Goal: Contribute content: Contribute content

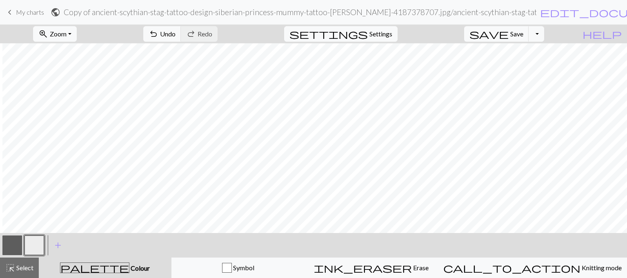
scroll to position [480, 171]
click at [9, 245] on button "button" at bounding box center [12, 245] width 20 height 20
click at [37, 242] on button "button" at bounding box center [34, 245] width 20 height 20
click at [15, 247] on button "button" at bounding box center [12, 245] width 20 height 20
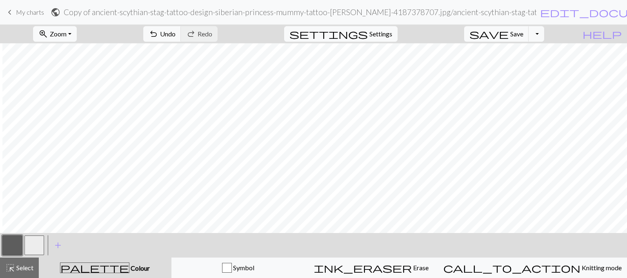
click at [33, 243] on button "button" at bounding box center [34, 245] width 20 height 20
click at [11, 243] on button "button" at bounding box center [12, 245] width 20 height 20
click at [35, 240] on button "button" at bounding box center [34, 245] width 20 height 20
click at [16, 241] on button "button" at bounding box center [12, 245] width 20 height 20
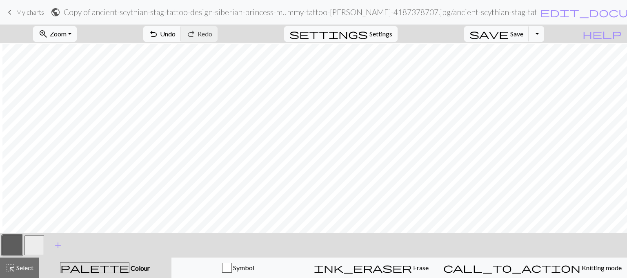
scroll to position [560, 171]
click at [34, 246] on button "button" at bounding box center [34, 245] width 20 height 20
click at [5, 239] on button "button" at bounding box center [12, 245] width 20 height 20
click at [33, 245] on button "button" at bounding box center [34, 245] width 20 height 20
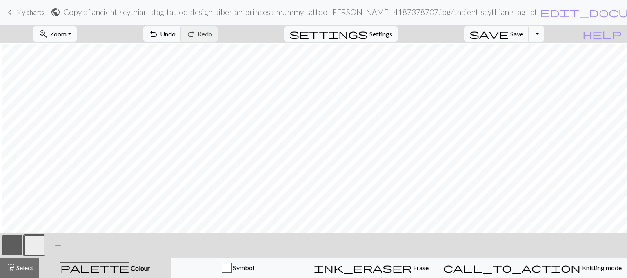
scroll to position [636, 171]
click at [544, 34] on button "Toggle Dropdown" at bounding box center [537, 34] width 16 height 16
click at [530, 52] on button "file_copy Save a copy" at bounding box center [476, 51] width 135 height 13
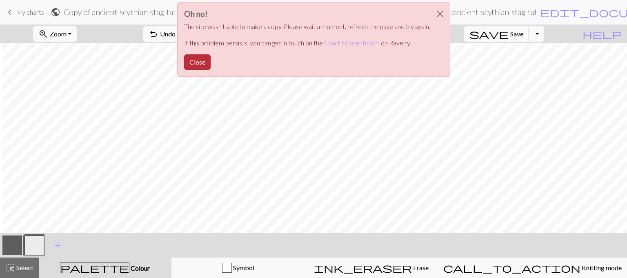
click at [188, 62] on button "Close" at bounding box center [197, 62] width 27 height 16
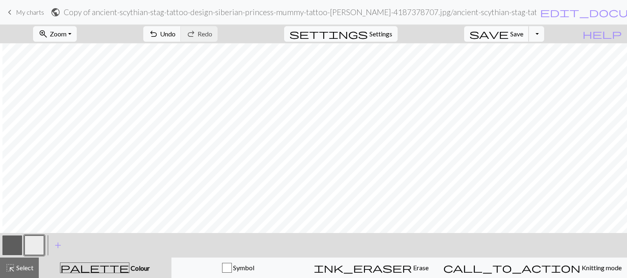
click at [523, 36] on span "Save" at bounding box center [516, 34] width 13 height 8
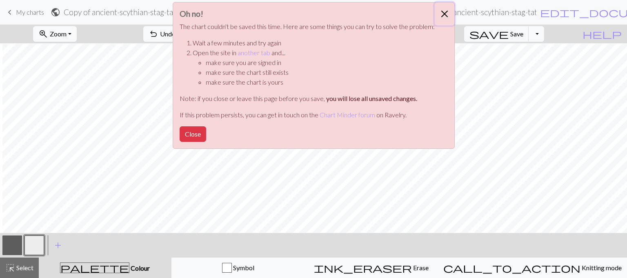
click at [446, 15] on button "Close" at bounding box center [445, 13] width 20 height 23
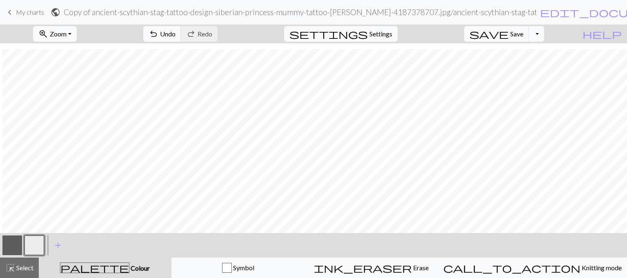
scroll to position [681, 171]
drag, startPoint x: 13, startPoint y: 248, endPoint x: 20, endPoint y: 227, distance: 21.9
click at [13, 246] on button "button" at bounding box center [12, 245] width 20 height 20
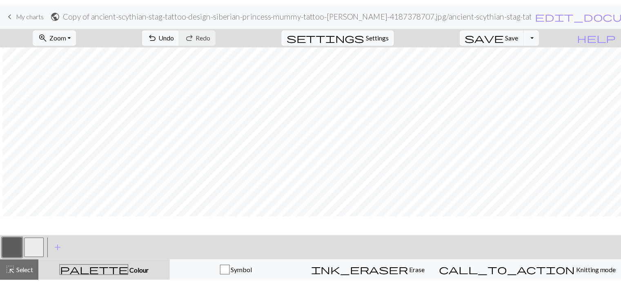
scroll to position [0, 171]
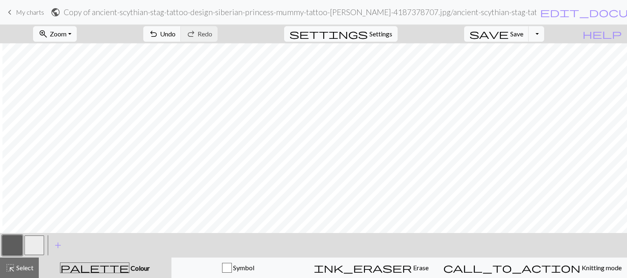
click at [8, 11] on span "keyboard_arrow_left" at bounding box center [10, 12] width 10 height 11
click at [523, 34] on span "Save" at bounding box center [516, 34] width 13 height 8
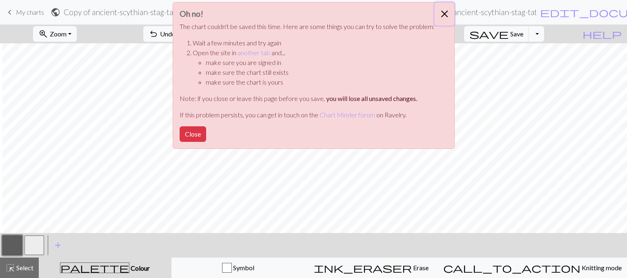
click at [444, 13] on button "Close" at bounding box center [445, 13] width 20 height 23
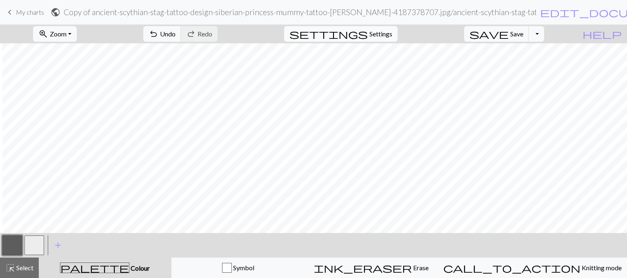
click at [388, 34] on span "Settings" at bounding box center [380, 34] width 23 height 10
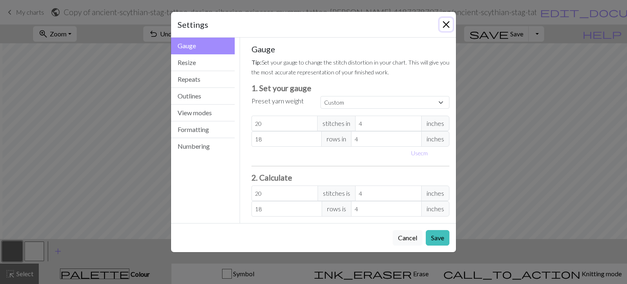
click at [447, 24] on button "Close" at bounding box center [446, 24] width 13 height 13
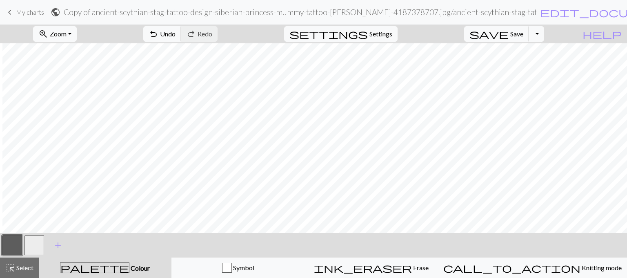
click at [22, 13] on span "My charts" at bounding box center [30, 12] width 28 height 8
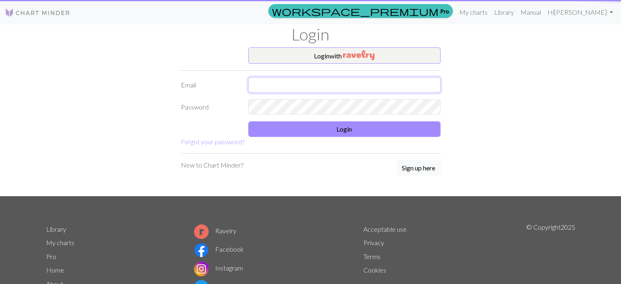
type input "[EMAIL_ADDRESS][DOMAIN_NAME]"
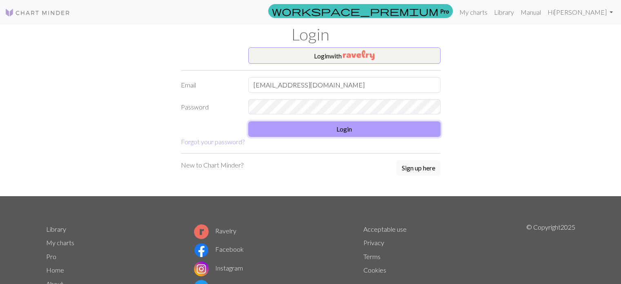
click at [354, 134] on button "Login" at bounding box center [344, 129] width 192 height 16
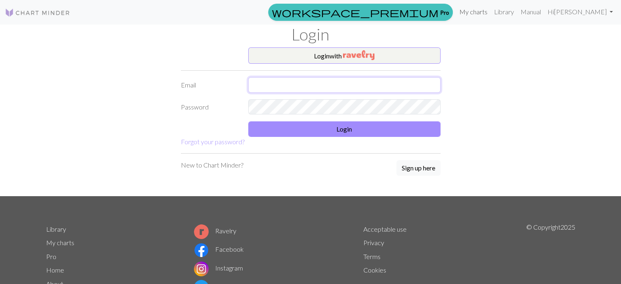
type input "[EMAIL_ADDRESS][DOMAIN_NAME]"
click at [478, 11] on link "My charts" at bounding box center [473, 12] width 35 height 16
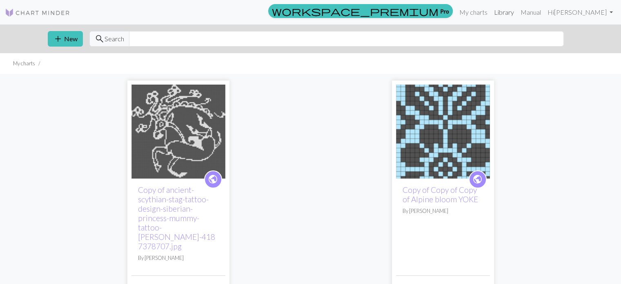
click at [510, 13] on link "Library" at bounding box center [504, 12] width 27 height 16
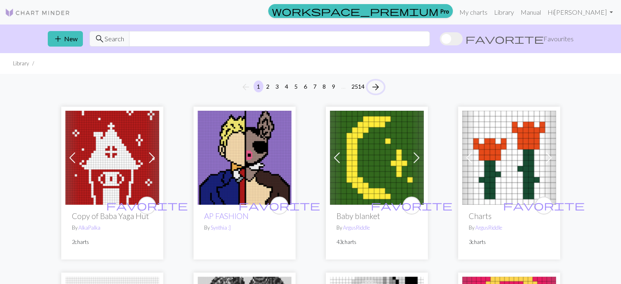
click at [377, 86] on span "arrow_forward" at bounding box center [376, 86] width 10 height 11
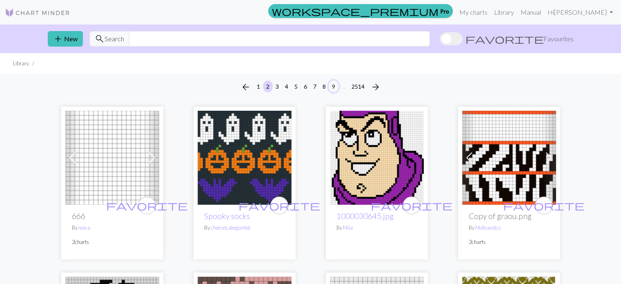
click at [334, 85] on button "9" at bounding box center [334, 86] width 10 height 12
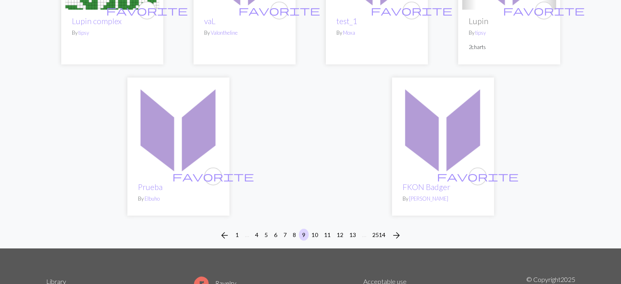
scroll to position [2081, 0]
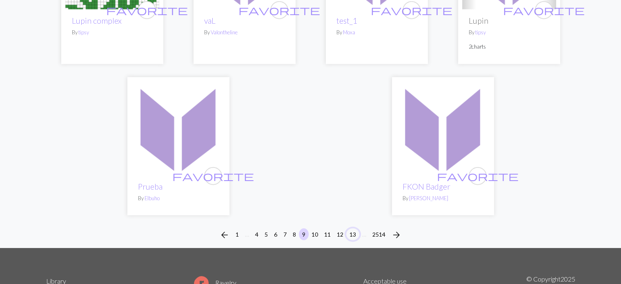
click at [353, 228] on button "13" at bounding box center [352, 234] width 13 height 12
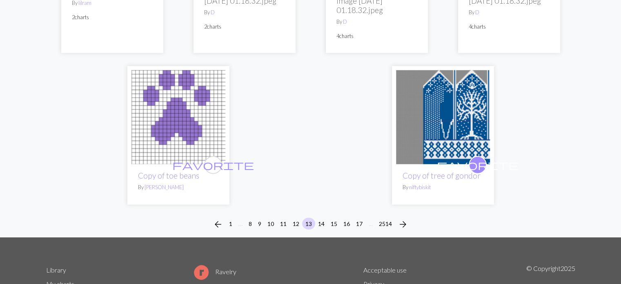
scroll to position [2082, 0]
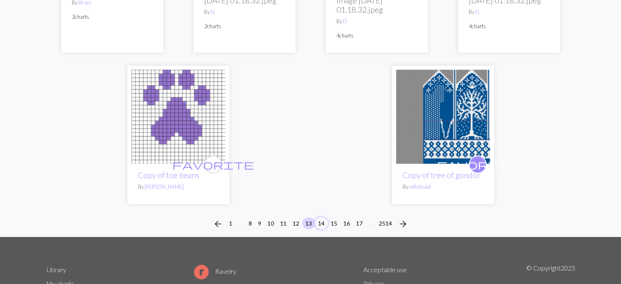
click at [322, 217] on button "14" at bounding box center [321, 223] width 13 height 12
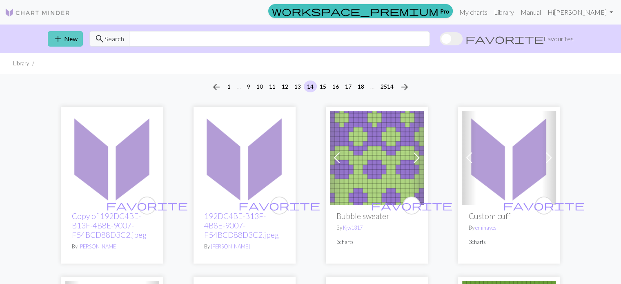
click at [65, 34] on button "add New" at bounding box center [65, 39] width 35 height 16
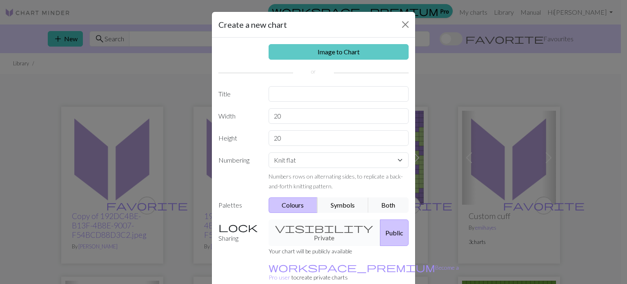
click at [341, 52] on link "Image to Chart" at bounding box center [339, 52] width 140 height 16
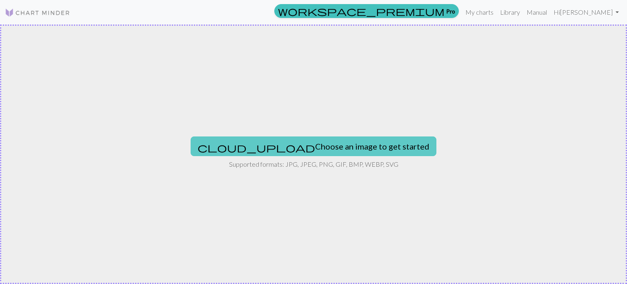
click at [280, 142] on button "cloud_upload Choose an image to get started" at bounding box center [314, 146] width 246 height 20
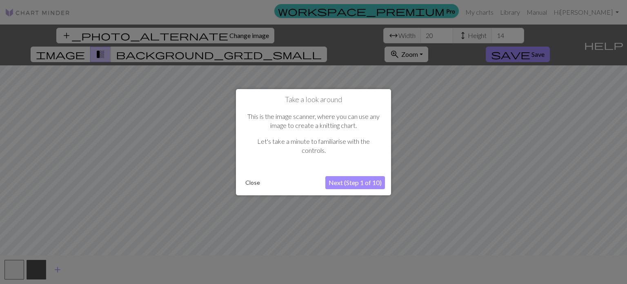
click at [252, 181] on button "Close" at bounding box center [252, 182] width 21 height 12
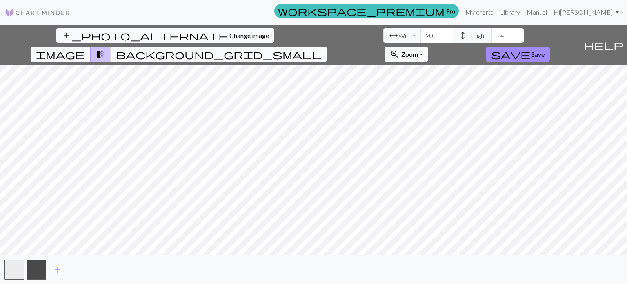
click at [322, 49] on span "background_grid_small" at bounding box center [219, 54] width 206 height 11
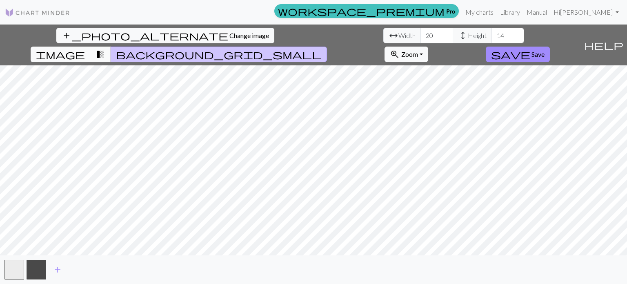
click at [105, 49] on span "transition_fade" at bounding box center [101, 54] width 10 height 11
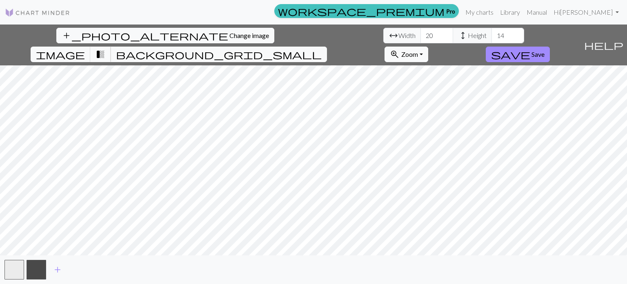
click at [105, 49] on span "transition_fade" at bounding box center [101, 54] width 10 height 11
click at [322, 49] on span "background_grid_small" at bounding box center [219, 54] width 206 height 11
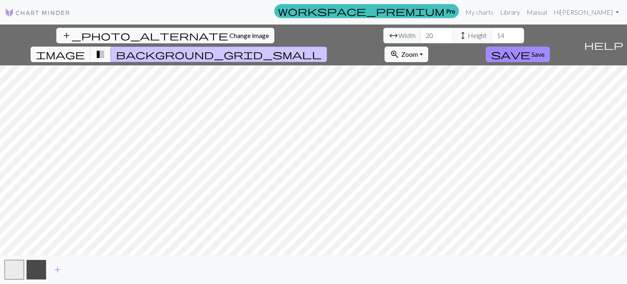
click at [322, 49] on span "background_grid_small" at bounding box center [219, 54] width 206 height 11
click at [105, 49] on span "transition_fade" at bounding box center [101, 54] width 10 height 11
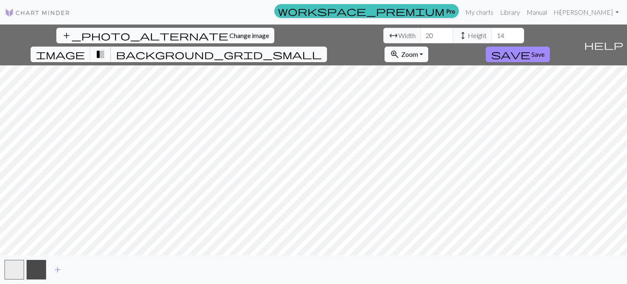
click at [105, 49] on span "transition_fade" at bounding box center [101, 54] width 10 height 11
click at [421, 31] on input "21" at bounding box center [437, 36] width 33 height 16
click at [421, 31] on input "22" at bounding box center [437, 36] width 33 height 16
click at [421, 31] on input "23" at bounding box center [437, 36] width 33 height 16
click at [421, 31] on input "24" at bounding box center [437, 36] width 33 height 16
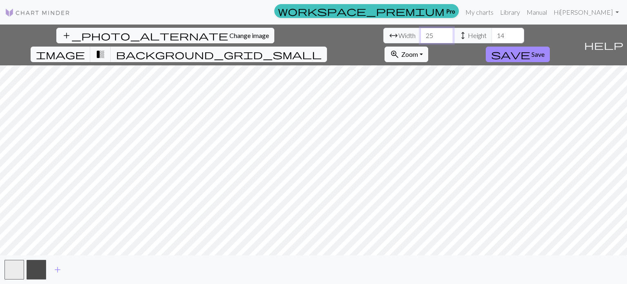
click at [421, 31] on input "25" at bounding box center [437, 36] width 33 height 16
click at [421, 31] on input "26" at bounding box center [437, 36] width 33 height 16
click at [421, 31] on input "27" at bounding box center [437, 36] width 33 height 16
click at [421, 31] on input "28" at bounding box center [437, 36] width 33 height 16
click at [421, 31] on input "29" at bounding box center [437, 36] width 33 height 16
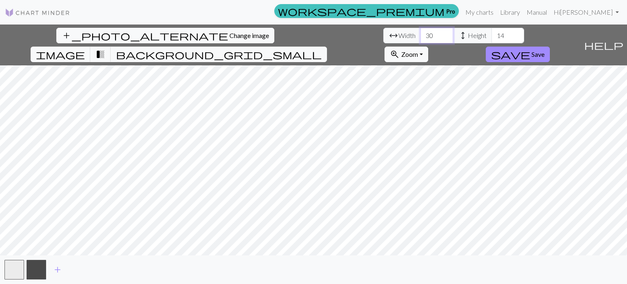
click at [421, 31] on input "30" at bounding box center [437, 36] width 33 height 16
click at [421, 31] on input "31" at bounding box center [437, 36] width 33 height 16
click at [421, 31] on input "32" at bounding box center [437, 36] width 33 height 16
click at [421, 31] on input "33" at bounding box center [437, 36] width 33 height 16
click at [421, 31] on input "34" at bounding box center [437, 36] width 33 height 16
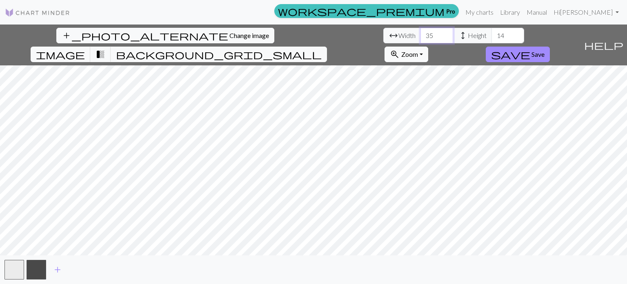
click at [421, 31] on input "35" at bounding box center [437, 36] width 33 height 16
click at [421, 31] on input "36" at bounding box center [437, 36] width 33 height 16
click at [421, 31] on input "37" at bounding box center [437, 36] width 33 height 16
click at [421, 31] on input "38" at bounding box center [437, 36] width 33 height 16
click at [421, 31] on input "39" at bounding box center [437, 36] width 33 height 16
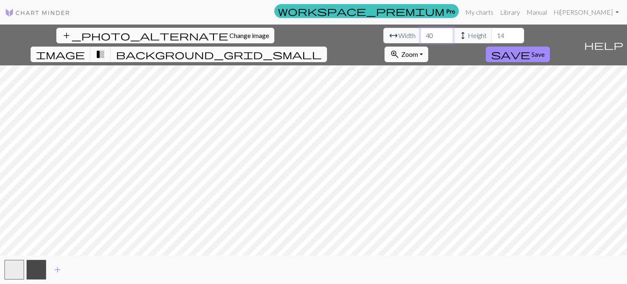
type input "40"
click at [421, 31] on input "40" at bounding box center [437, 36] width 33 height 16
click at [492, 34] on input "38" at bounding box center [508, 36] width 33 height 16
click at [492, 33] on input "39" at bounding box center [508, 36] width 33 height 16
click at [492, 33] on input "40" at bounding box center [508, 36] width 33 height 16
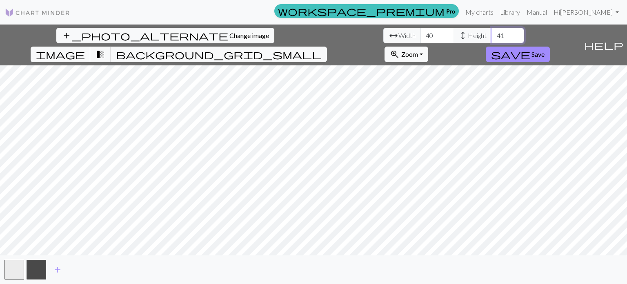
click at [492, 33] on input "41" at bounding box center [508, 36] width 33 height 16
click at [492, 33] on input "63" at bounding box center [508, 36] width 33 height 16
click at [492, 32] on input "64" at bounding box center [508, 36] width 33 height 16
click at [492, 32] on input "94" at bounding box center [508, 36] width 33 height 16
click at [492, 32] on input "95" at bounding box center [508, 36] width 33 height 16
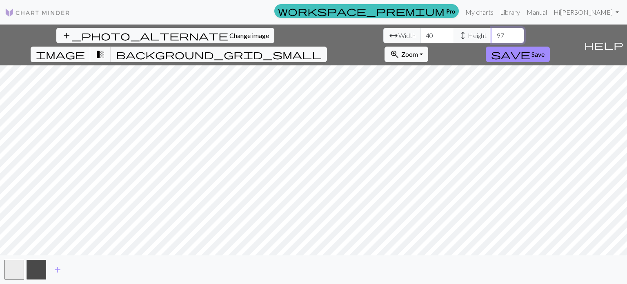
click at [492, 32] on input "97" at bounding box center [508, 36] width 33 height 16
click at [492, 32] on input "98" at bounding box center [508, 36] width 33 height 16
click at [492, 32] on input "99" at bounding box center [508, 36] width 33 height 16
type input "100"
click at [492, 32] on input "100" at bounding box center [508, 36] width 33 height 16
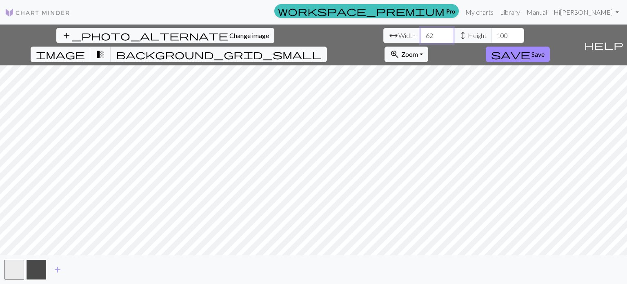
click at [421, 33] on input "62" at bounding box center [437, 36] width 33 height 16
click at [421, 32] on input "63" at bounding box center [437, 36] width 33 height 16
click at [421, 32] on input "64" at bounding box center [437, 36] width 33 height 16
click at [421, 32] on input "65" at bounding box center [437, 36] width 33 height 16
click at [421, 32] on input "66" at bounding box center [437, 36] width 33 height 16
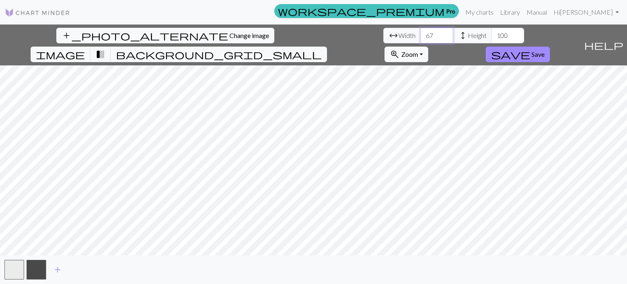
click at [421, 32] on input "67" at bounding box center [437, 36] width 33 height 16
click at [421, 32] on input "68" at bounding box center [437, 36] width 33 height 16
click at [421, 32] on input "69" at bounding box center [437, 36] width 33 height 16
click at [421, 32] on input "70" at bounding box center [437, 36] width 33 height 16
click at [421, 32] on input "71" at bounding box center [437, 36] width 33 height 16
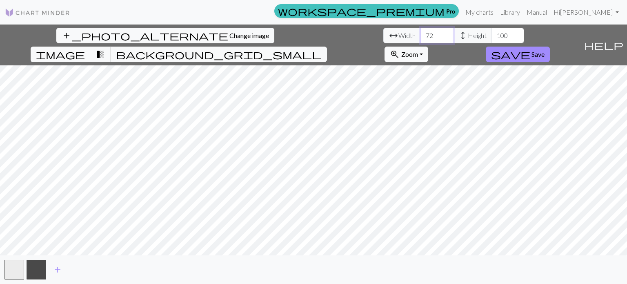
click at [421, 32] on input "72" at bounding box center [437, 36] width 33 height 16
click at [421, 32] on input "73" at bounding box center [437, 36] width 33 height 16
click at [421, 32] on input "74" at bounding box center [437, 36] width 33 height 16
click at [421, 32] on input "75" at bounding box center [437, 36] width 33 height 16
click at [421, 32] on input "76" at bounding box center [437, 36] width 33 height 16
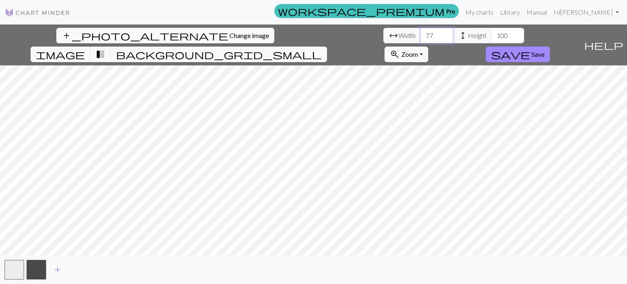
click at [421, 32] on input "77" at bounding box center [437, 36] width 33 height 16
click at [421, 32] on input "78" at bounding box center [437, 36] width 33 height 16
click at [421, 32] on input "79" at bounding box center [437, 36] width 33 height 16
click at [421, 32] on input "80" at bounding box center [437, 36] width 33 height 16
click at [421, 32] on input "81" at bounding box center [437, 36] width 33 height 16
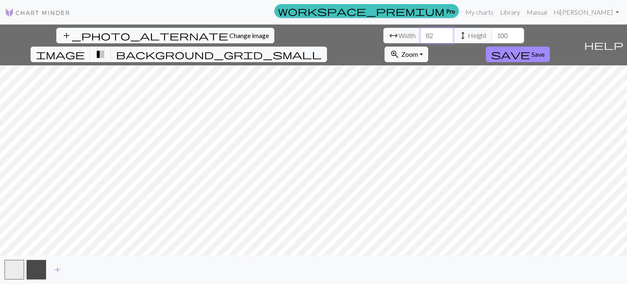
click at [421, 32] on input "82" at bounding box center [437, 36] width 33 height 16
click at [421, 32] on input "83" at bounding box center [437, 36] width 33 height 16
click at [421, 32] on input "84" at bounding box center [437, 36] width 33 height 16
click at [421, 32] on input "85" at bounding box center [437, 36] width 33 height 16
click at [421, 32] on input "86" at bounding box center [437, 36] width 33 height 16
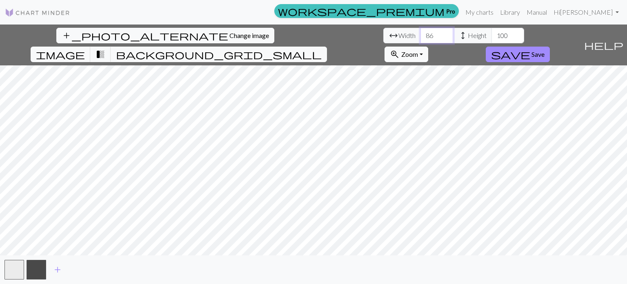
click at [421, 32] on input "87" at bounding box center [437, 36] width 33 height 16
click at [421, 32] on input "88" at bounding box center [437, 36] width 33 height 16
click at [421, 32] on input "89" at bounding box center [437, 36] width 33 height 16
click at [421, 33] on input "90" at bounding box center [437, 36] width 33 height 16
click at [421, 33] on input "91" at bounding box center [437, 36] width 33 height 16
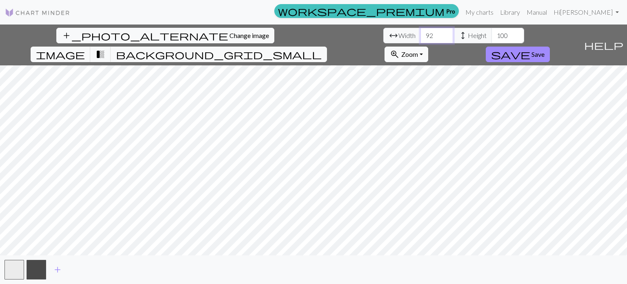
click at [421, 33] on input "92" at bounding box center [437, 36] width 33 height 16
click at [421, 33] on input "93" at bounding box center [437, 36] width 33 height 16
click at [421, 33] on input "94" at bounding box center [437, 36] width 33 height 16
click at [421, 33] on input "95" at bounding box center [437, 36] width 33 height 16
click at [421, 33] on input "96" at bounding box center [437, 36] width 33 height 16
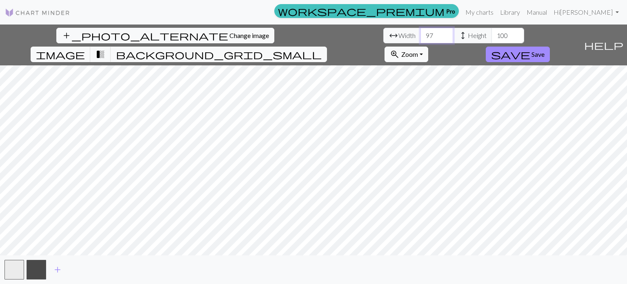
click at [421, 33] on input "97" at bounding box center [437, 36] width 33 height 16
click at [421, 33] on input "98" at bounding box center [437, 36] width 33 height 16
click at [421, 33] on input "99" at bounding box center [437, 36] width 33 height 16
click at [421, 33] on input "100" at bounding box center [437, 36] width 33 height 16
click at [421, 33] on input "101" at bounding box center [437, 36] width 33 height 16
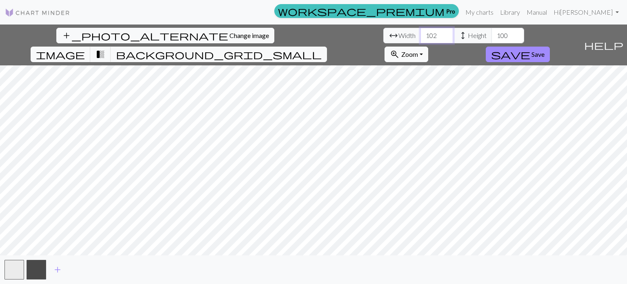
click at [421, 33] on input "102" at bounding box center [437, 36] width 33 height 16
click at [421, 33] on input "103" at bounding box center [437, 36] width 33 height 16
click at [421, 33] on input "104" at bounding box center [437, 36] width 33 height 16
click at [421, 33] on input "105" at bounding box center [437, 36] width 33 height 16
click at [421, 33] on input "106" at bounding box center [437, 36] width 33 height 16
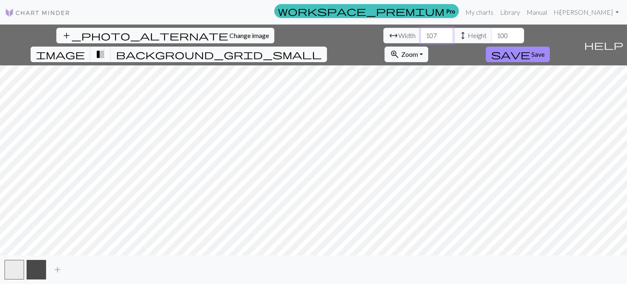
click at [421, 33] on input "107" at bounding box center [437, 36] width 33 height 16
click at [421, 33] on input "108" at bounding box center [437, 36] width 33 height 16
click at [421, 33] on input "109" at bounding box center [437, 36] width 33 height 16
type input "110"
click at [421, 33] on input "110" at bounding box center [437, 36] width 33 height 16
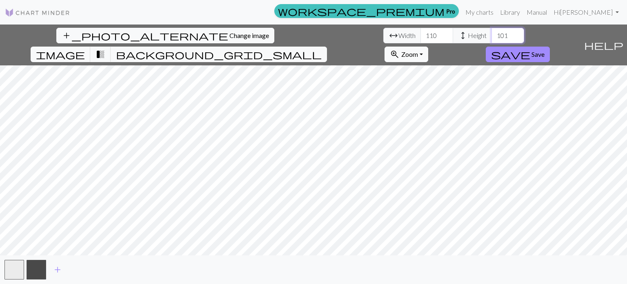
click at [492, 32] on input "101" at bounding box center [508, 36] width 33 height 16
click at [492, 32] on input "102" at bounding box center [508, 36] width 33 height 16
click at [492, 32] on input "103" at bounding box center [508, 36] width 33 height 16
click at [492, 32] on input "104" at bounding box center [508, 36] width 33 height 16
click at [492, 32] on input "105" at bounding box center [508, 36] width 33 height 16
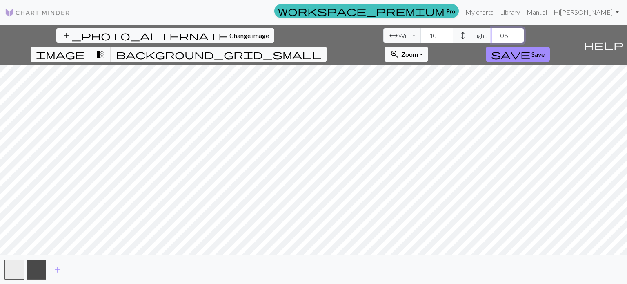
click at [492, 32] on input "106" at bounding box center [508, 36] width 33 height 16
click at [492, 32] on input "107" at bounding box center [508, 36] width 33 height 16
click at [492, 32] on input "108" at bounding box center [508, 36] width 33 height 16
click at [492, 32] on input "109" at bounding box center [508, 36] width 33 height 16
type input "110"
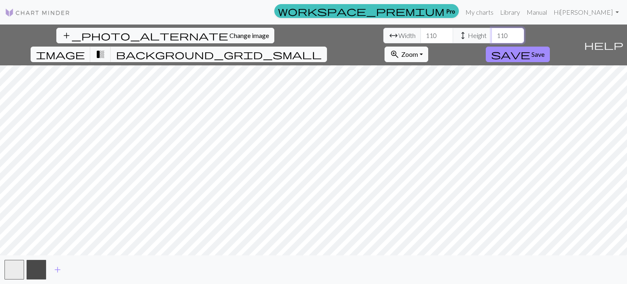
click at [492, 32] on input "110" at bounding box center [508, 36] width 33 height 16
click at [421, 33] on input "111" at bounding box center [437, 36] width 33 height 16
click at [421, 33] on input "112" at bounding box center [437, 36] width 33 height 16
click at [421, 33] on input "113" at bounding box center [437, 36] width 33 height 16
click at [421, 33] on input "114" at bounding box center [437, 36] width 33 height 16
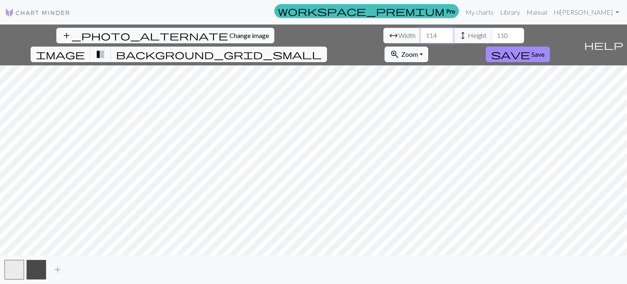
click at [421, 33] on input "115" at bounding box center [437, 36] width 33 height 16
click at [421, 33] on input "116" at bounding box center [437, 36] width 33 height 16
click at [421, 33] on input "117" at bounding box center [437, 36] width 33 height 16
click at [421, 33] on input "118" at bounding box center [437, 36] width 33 height 16
click at [421, 33] on input "119" at bounding box center [437, 36] width 33 height 16
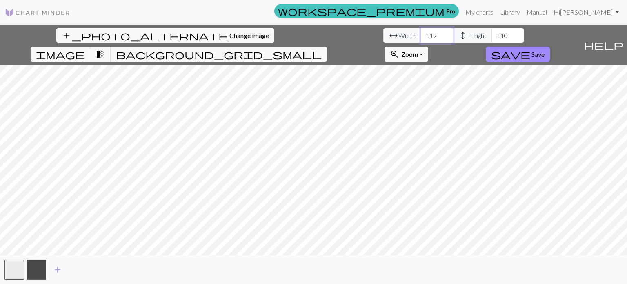
click at [421, 33] on input "120" at bounding box center [437, 36] width 33 height 16
click at [421, 33] on input "121" at bounding box center [437, 36] width 33 height 16
click at [421, 33] on input "122" at bounding box center [437, 36] width 33 height 16
click at [421, 33] on input "123" at bounding box center [437, 36] width 33 height 16
click at [421, 33] on input "124" at bounding box center [437, 36] width 33 height 16
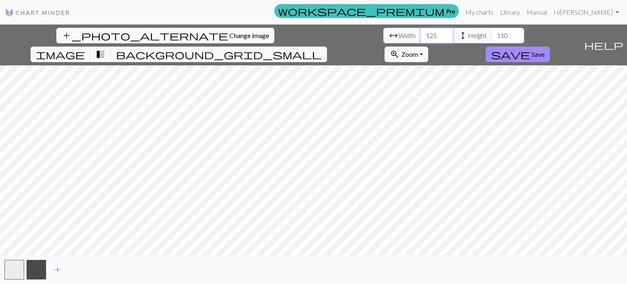
click at [421, 33] on input "125" at bounding box center [437, 36] width 33 height 16
click at [421, 33] on input "126" at bounding box center [437, 36] width 33 height 16
click at [421, 33] on input "127" at bounding box center [437, 36] width 33 height 16
click at [421, 33] on input "128" at bounding box center [437, 36] width 33 height 16
click at [421, 33] on input "129" at bounding box center [437, 36] width 33 height 16
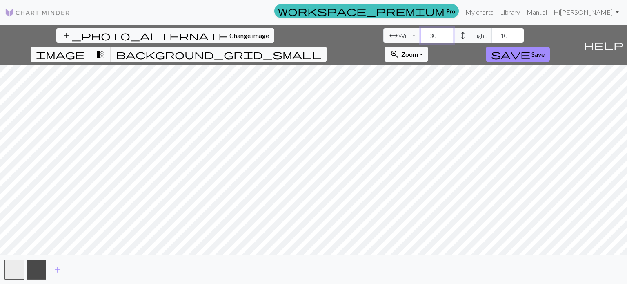
type input "130"
click at [421, 33] on input "130" at bounding box center [437, 36] width 33 height 16
click at [492, 32] on input "111" at bounding box center [508, 36] width 33 height 16
click at [492, 32] on input "112" at bounding box center [508, 36] width 33 height 16
click at [492, 32] on input "113" at bounding box center [508, 36] width 33 height 16
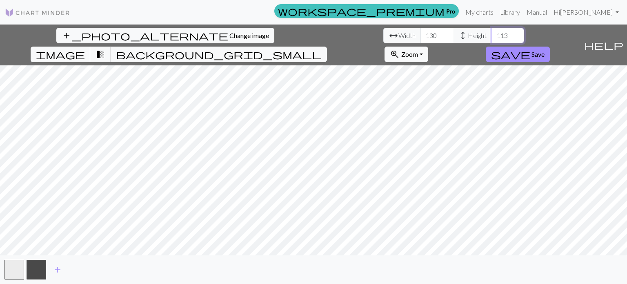
click at [492, 32] on input "114" at bounding box center [508, 36] width 33 height 16
click at [492, 32] on input "115" at bounding box center [508, 36] width 33 height 16
click at [492, 32] on input "116" at bounding box center [508, 36] width 33 height 16
click at [492, 32] on input "117" at bounding box center [508, 36] width 33 height 16
click at [492, 32] on input "118" at bounding box center [508, 36] width 33 height 16
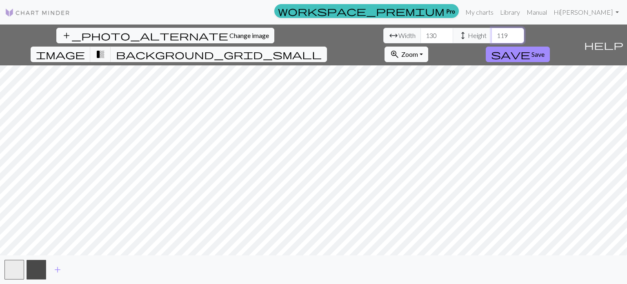
click at [492, 32] on input "119" at bounding box center [508, 36] width 33 height 16
click at [492, 32] on input "120" at bounding box center [508, 36] width 33 height 16
click at [492, 32] on input "121" at bounding box center [508, 36] width 33 height 16
click at [492, 32] on input "122" at bounding box center [508, 36] width 33 height 16
click at [492, 32] on input "123" at bounding box center [508, 36] width 33 height 16
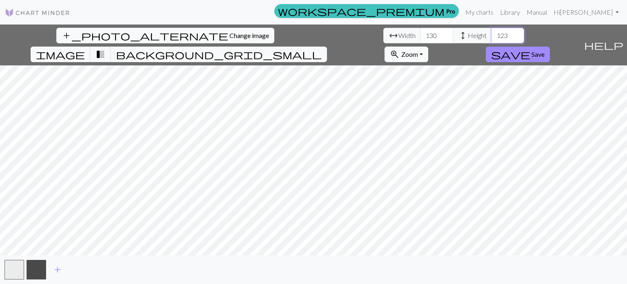
click at [492, 32] on input "124" at bounding box center [508, 36] width 33 height 16
click at [492, 32] on input "125" at bounding box center [508, 36] width 33 height 16
click at [492, 32] on input "126" at bounding box center [508, 36] width 33 height 16
click at [492, 32] on input "127" at bounding box center [508, 36] width 33 height 16
click at [492, 32] on input "128" at bounding box center [508, 36] width 33 height 16
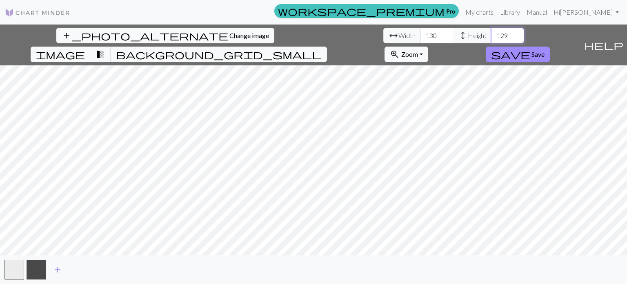
click at [492, 32] on input "129" at bounding box center [508, 36] width 33 height 16
type input "130"
click at [492, 32] on input "130" at bounding box center [508, 36] width 33 height 16
click at [421, 32] on input "131" at bounding box center [437, 36] width 33 height 16
click at [421, 32] on input "132" at bounding box center [437, 36] width 33 height 16
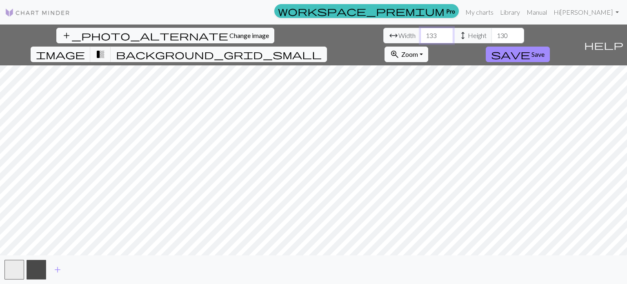
click at [421, 32] on input "133" at bounding box center [437, 36] width 33 height 16
click at [421, 32] on input "134" at bounding box center [437, 36] width 33 height 16
click at [421, 32] on input "135" at bounding box center [437, 36] width 33 height 16
click at [421, 33] on input "136" at bounding box center [437, 36] width 33 height 16
click at [421, 33] on input "137" at bounding box center [437, 36] width 33 height 16
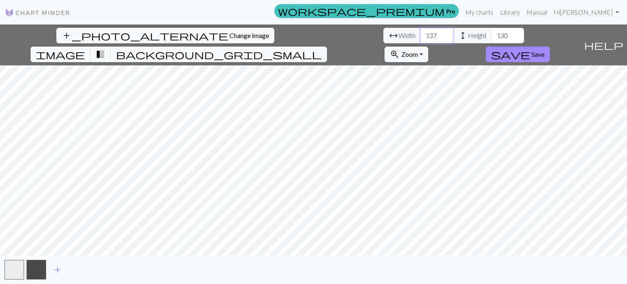
click at [421, 33] on input "138" at bounding box center [437, 36] width 33 height 16
click at [421, 33] on input "139" at bounding box center [437, 36] width 33 height 16
click at [421, 33] on input "140" at bounding box center [437, 36] width 33 height 16
click at [421, 33] on input "141" at bounding box center [437, 36] width 33 height 16
click at [421, 33] on input "142" at bounding box center [437, 36] width 33 height 16
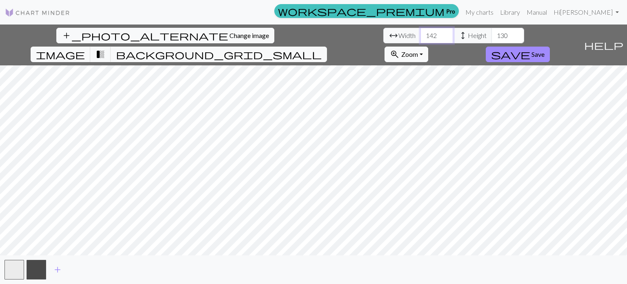
click at [421, 33] on input "143" at bounding box center [437, 36] width 33 height 16
click at [421, 33] on input "144" at bounding box center [437, 36] width 33 height 16
click at [421, 33] on input "145" at bounding box center [437, 36] width 33 height 16
click at [421, 33] on input "146" at bounding box center [437, 36] width 33 height 16
click at [421, 32] on input "147" at bounding box center [437, 36] width 33 height 16
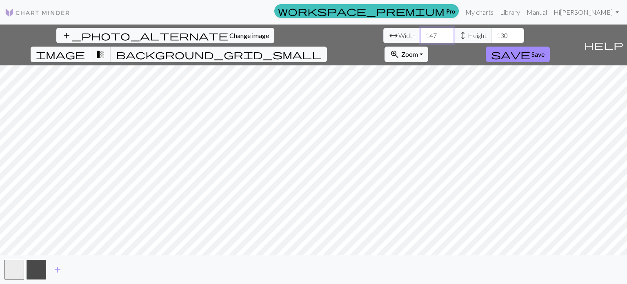
click at [421, 31] on input "148" at bounding box center [437, 36] width 33 height 16
click at [421, 31] on input "149" at bounding box center [437, 36] width 33 height 16
click at [421, 31] on input "150" at bounding box center [437, 36] width 33 height 16
click at [421, 31] on input "151" at bounding box center [437, 36] width 33 height 16
type input "150"
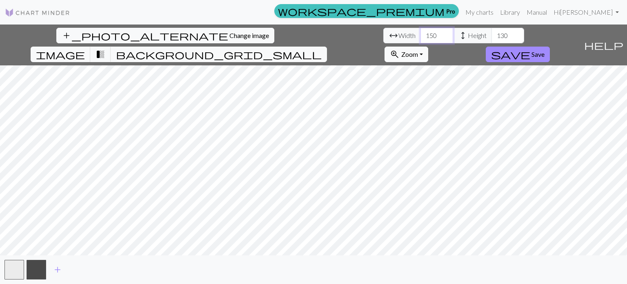
click at [421, 38] on input "150" at bounding box center [437, 36] width 33 height 16
click at [492, 33] on input "131" at bounding box center [508, 36] width 33 height 16
click at [492, 33] on input "132" at bounding box center [508, 36] width 33 height 16
click at [492, 33] on input "133" at bounding box center [508, 36] width 33 height 16
click at [492, 33] on input "134" at bounding box center [508, 36] width 33 height 16
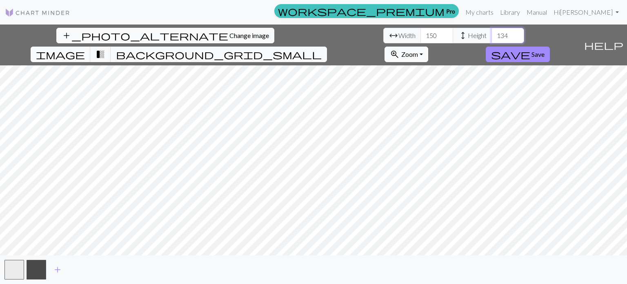
click at [492, 33] on input "135" at bounding box center [508, 36] width 33 height 16
click at [492, 33] on input "136" at bounding box center [508, 36] width 33 height 16
click at [492, 33] on input "137" at bounding box center [508, 36] width 33 height 16
click at [492, 33] on input "138" at bounding box center [508, 36] width 33 height 16
click at [492, 33] on input "139" at bounding box center [508, 36] width 33 height 16
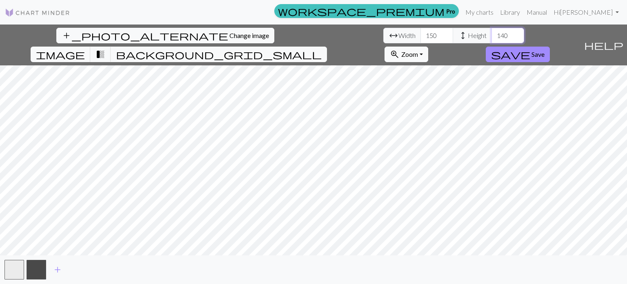
click at [492, 33] on input "140" at bounding box center [508, 36] width 33 height 16
click at [492, 33] on input "141" at bounding box center [508, 36] width 33 height 16
type input "140"
click at [492, 38] on input "140" at bounding box center [508, 36] width 33 height 16
click at [545, 50] on span "Save" at bounding box center [538, 54] width 13 height 8
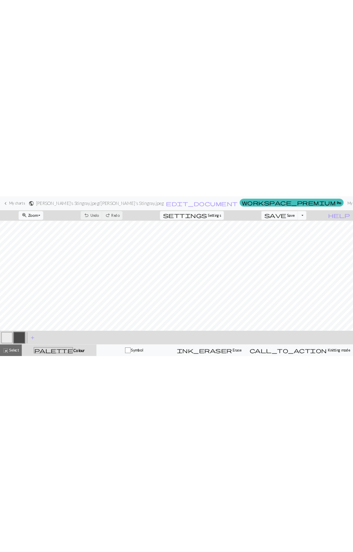
scroll to position [712, 772]
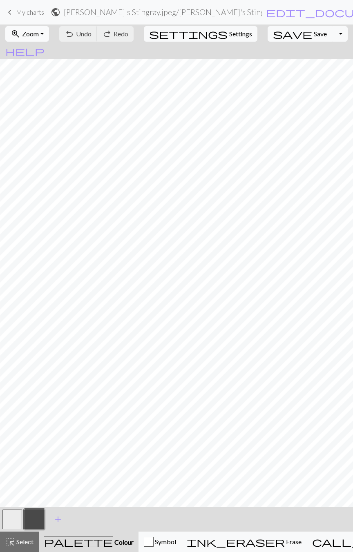
click at [49, 34] on button "zoom_in Zoom Zoom" at bounding box center [27, 34] width 44 height 16
click at [45, 98] on button "50%" at bounding box center [38, 97] width 65 height 13
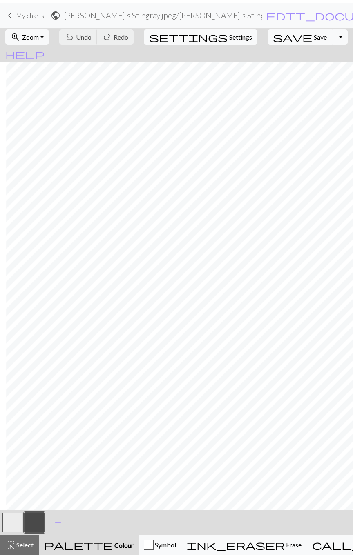
scroll to position [142, 472]
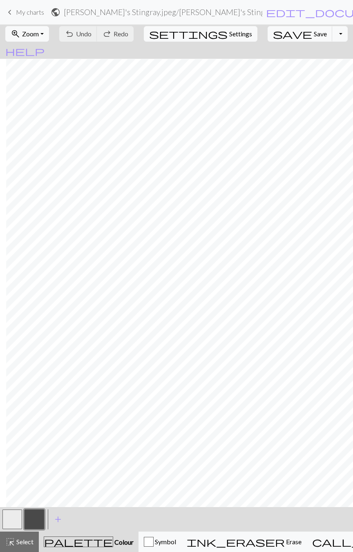
click at [38, 283] on button "button" at bounding box center [34, 520] width 20 height 20
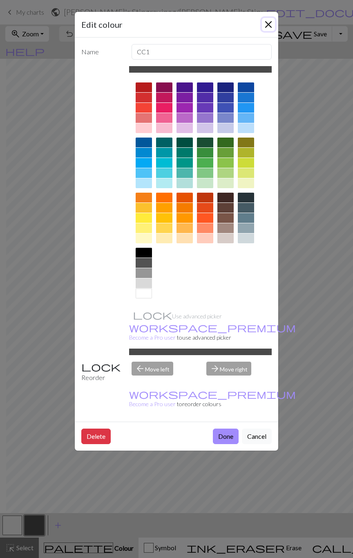
click at [267, 24] on button "Close" at bounding box center [268, 24] width 13 height 13
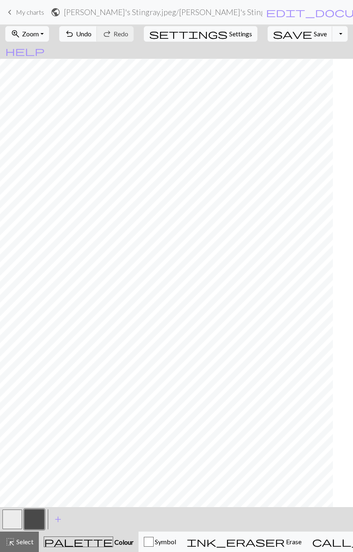
scroll to position [136, 225]
click at [10, 283] on button "button" at bounding box center [12, 520] width 20 height 20
click at [34, 283] on button "button" at bounding box center [34, 520] width 20 height 20
click at [15, 283] on button "button" at bounding box center [12, 520] width 20 height 20
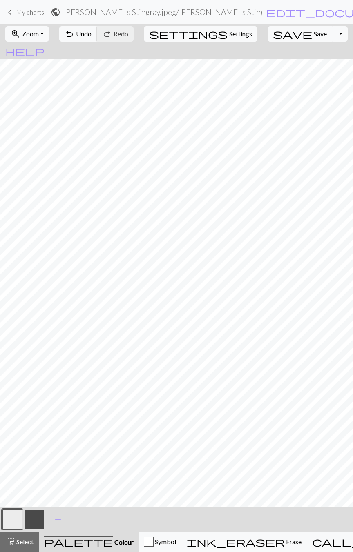
click at [31, 283] on button "button" at bounding box center [34, 520] width 20 height 20
drag, startPoint x: 12, startPoint y: 512, endPoint x: 27, endPoint y: 503, distance: 17.7
click at [13, 283] on button "button" at bounding box center [12, 520] width 20 height 20
click at [37, 283] on button "button" at bounding box center [34, 520] width 20 height 20
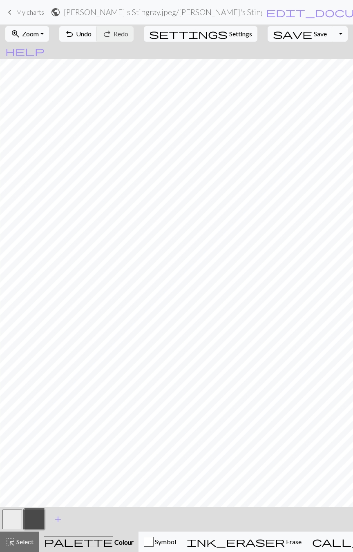
click at [12, 283] on button "button" at bounding box center [12, 520] width 20 height 20
click at [35, 283] on button "button" at bounding box center [34, 520] width 20 height 20
click at [10, 283] on button "button" at bounding box center [12, 520] width 20 height 20
drag, startPoint x: 31, startPoint y: 515, endPoint x: 34, endPoint y: 506, distance: 9.6
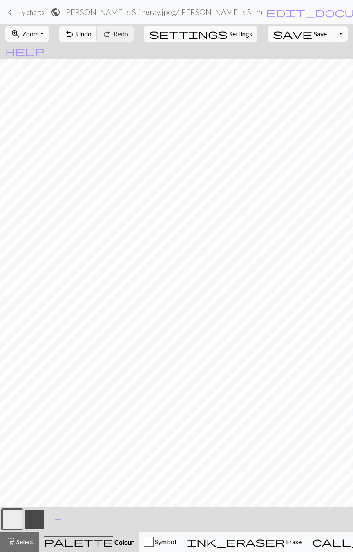
click at [31, 283] on button "button" at bounding box center [34, 520] width 20 height 20
click at [12, 283] on button "button" at bounding box center [12, 520] width 20 height 20
click at [38, 283] on button "button" at bounding box center [34, 520] width 20 height 20
click at [11, 283] on button "button" at bounding box center [12, 520] width 20 height 20
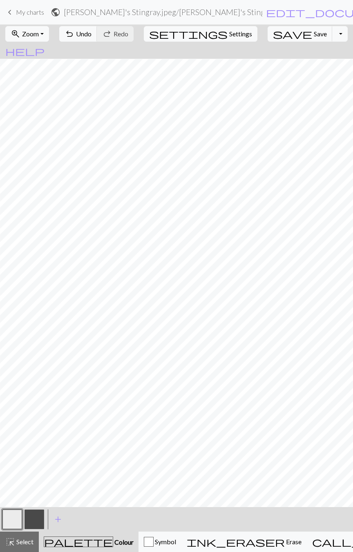
click at [29, 283] on button "button" at bounding box center [34, 520] width 20 height 20
click at [11, 283] on button "button" at bounding box center [12, 520] width 20 height 20
click at [37, 283] on button "button" at bounding box center [34, 520] width 20 height 20
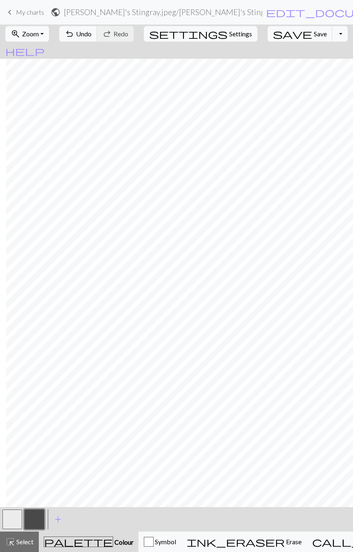
click at [11, 283] on button "button" at bounding box center [12, 520] width 20 height 20
click at [33, 283] on button "button" at bounding box center [34, 520] width 20 height 20
drag, startPoint x: 10, startPoint y: 513, endPoint x: 20, endPoint y: 503, distance: 14.4
click at [10, 283] on button "button" at bounding box center [12, 520] width 20 height 20
click at [36, 283] on button "button" at bounding box center [34, 520] width 20 height 20
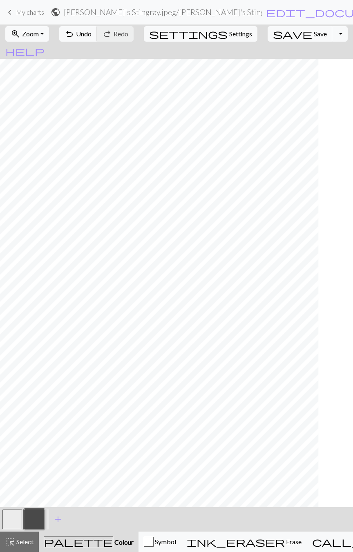
scroll to position [142, 165]
click at [13, 283] on button "button" at bounding box center [12, 520] width 20 height 20
click at [34, 283] on button "button" at bounding box center [34, 520] width 20 height 20
click at [13, 283] on button "button" at bounding box center [12, 520] width 20 height 20
click at [31, 283] on button "button" at bounding box center [34, 520] width 20 height 20
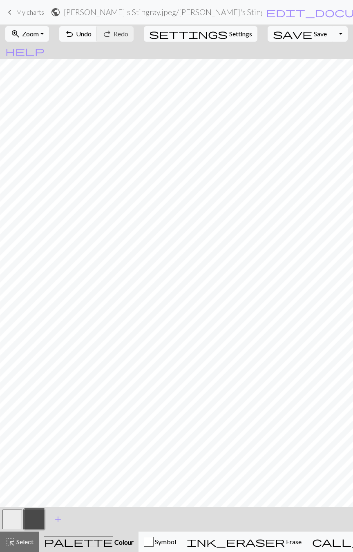
click at [12, 283] on button "button" at bounding box center [12, 520] width 20 height 20
click at [36, 283] on button "button" at bounding box center [34, 520] width 20 height 20
click at [10, 283] on button "button" at bounding box center [12, 520] width 20 height 20
click at [33, 283] on button "button" at bounding box center [34, 520] width 20 height 20
click at [14, 283] on button "button" at bounding box center [12, 520] width 20 height 20
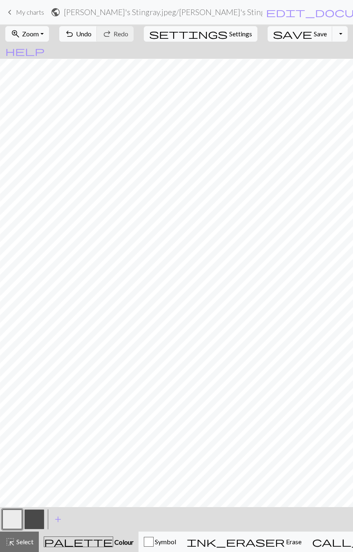
click at [31, 283] on button "button" at bounding box center [34, 520] width 20 height 20
click at [13, 283] on button "button" at bounding box center [12, 520] width 20 height 20
click at [31, 283] on button "button" at bounding box center [34, 520] width 20 height 20
click at [10, 283] on button "button" at bounding box center [12, 520] width 20 height 20
click at [34, 283] on button "button" at bounding box center [34, 520] width 20 height 20
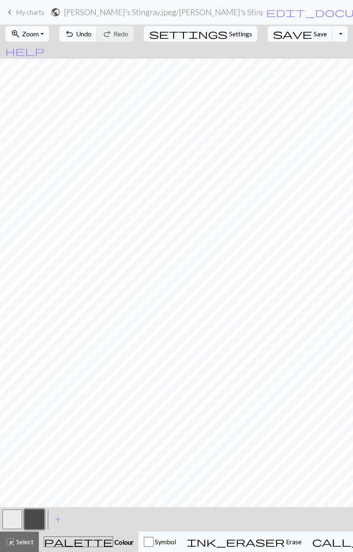
click at [7, 283] on button "button" at bounding box center [12, 520] width 20 height 20
click at [31, 283] on button "button" at bounding box center [34, 520] width 20 height 20
click at [8, 283] on button "button" at bounding box center [12, 520] width 20 height 20
click at [33, 283] on button "button" at bounding box center [34, 520] width 20 height 20
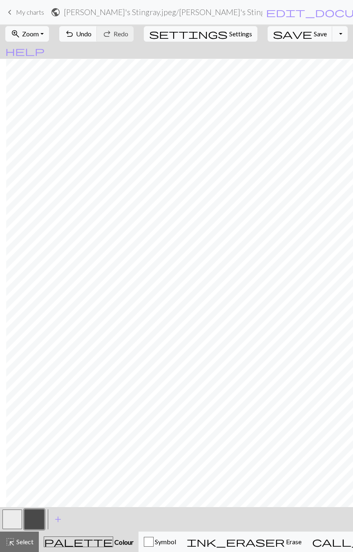
click at [13, 283] on button "button" at bounding box center [12, 520] width 20 height 20
click at [37, 283] on button "button" at bounding box center [34, 520] width 20 height 20
click at [13, 283] on button "button" at bounding box center [12, 520] width 20 height 20
click at [34, 283] on button "button" at bounding box center [34, 520] width 20 height 20
click at [9, 283] on button "button" at bounding box center [12, 520] width 20 height 20
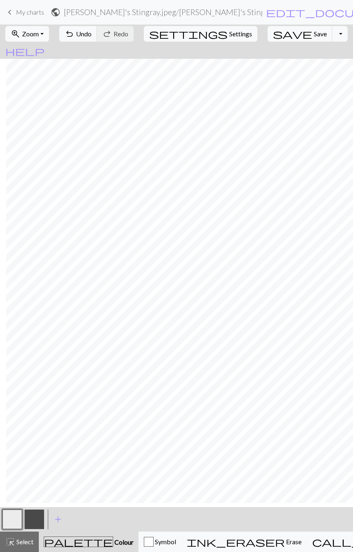
scroll to position [0, 472]
click at [36, 283] on button "button" at bounding box center [34, 520] width 20 height 20
click at [11, 283] on button "button" at bounding box center [12, 520] width 20 height 20
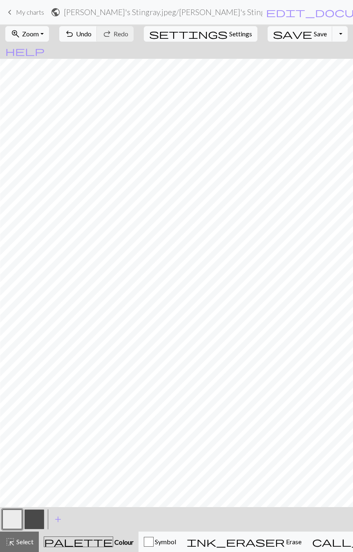
click at [34, 283] on button "button" at bounding box center [34, 520] width 20 height 20
click at [11, 283] on button "button" at bounding box center [12, 520] width 20 height 20
click at [39, 283] on button "button" at bounding box center [34, 520] width 20 height 20
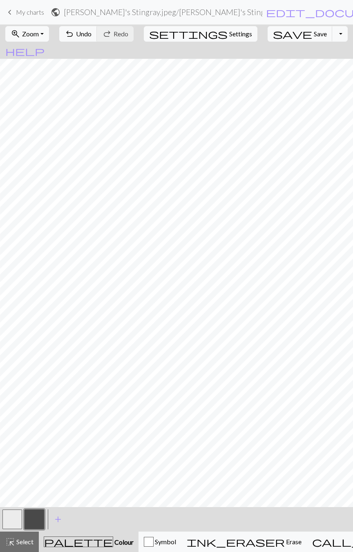
drag, startPoint x: 13, startPoint y: 520, endPoint x: 21, endPoint y: 505, distance: 17.0
click at [13, 283] on button "button" at bounding box center [12, 520] width 20 height 20
click at [31, 283] on button "button" at bounding box center [34, 520] width 20 height 20
click at [10, 283] on button "button" at bounding box center [12, 520] width 20 height 20
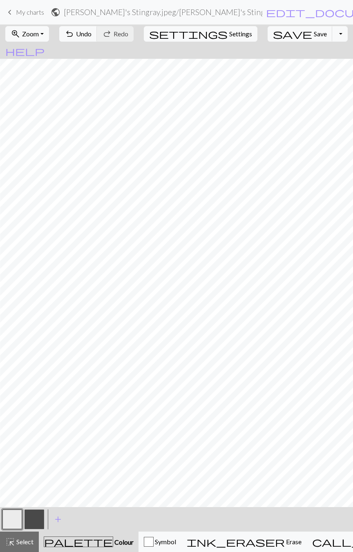
click at [32, 283] on button "button" at bounding box center [34, 520] width 20 height 20
click at [15, 283] on button "button" at bounding box center [12, 520] width 20 height 20
click at [32, 283] on button "button" at bounding box center [34, 520] width 20 height 20
drag, startPoint x: 9, startPoint y: 515, endPoint x: 11, endPoint y: 511, distance: 4.8
click at [10, 283] on button "button" at bounding box center [12, 520] width 20 height 20
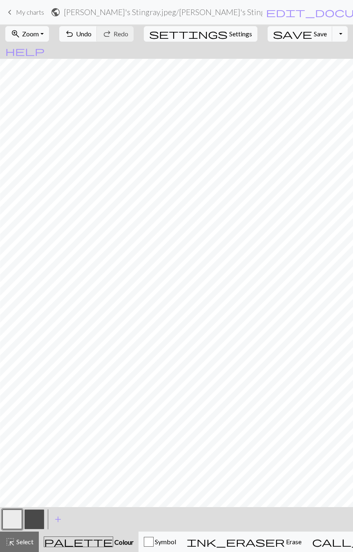
drag, startPoint x: 34, startPoint y: 516, endPoint x: 34, endPoint y: 505, distance: 11.4
click at [34, 283] on button "button" at bounding box center [34, 520] width 20 height 20
drag, startPoint x: 13, startPoint y: 519, endPoint x: 18, endPoint y: 507, distance: 12.8
click at [13, 283] on button "button" at bounding box center [12, 520] width 20 height 20
click at [49, 32] on button "zoom_in Zoom Zoom" at bounding box center [27, 34] width 44 height 16
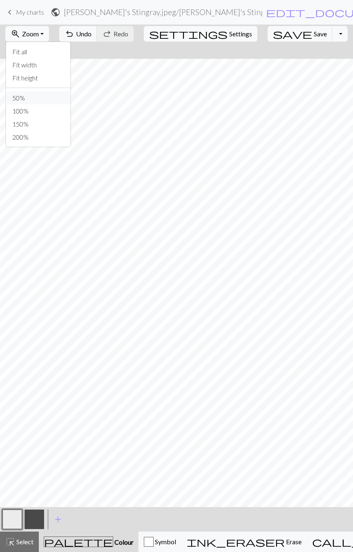
click at [35, 97] on button "50%" at bounding box center [38, 97] width 65 height 13
click at [49, 35] on button "zoom_in Zoom Zoom" at bounding box center [27, 34] width 44 height 16
click at [42, 51] on button "Fit all" at bounding box center [38, 51] width 65 height 13
click at [49, 31] on button "zoom_in Zoom Zoom" at bounding box center [27, 34] width 44 height 16
click at [27, 51] on button "Fit all" at bounding box center [38, 51] width 65 height 13
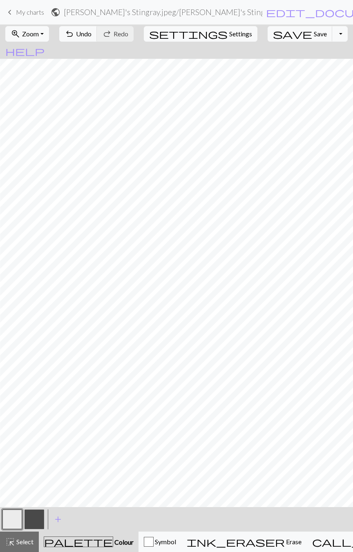
click at [36, 283] on button "button" at bounding box center [34, 520] width 20 height 20
click at [276, 33] on span "save" at bounding box center [292, 33] width 39 height 11
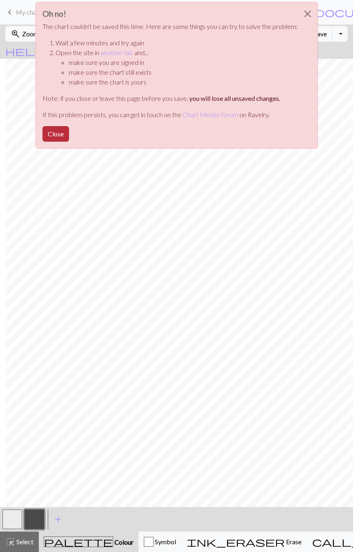
click at [49, 136] on button "Close" at bounding box center [55, 134] width 27 height 16
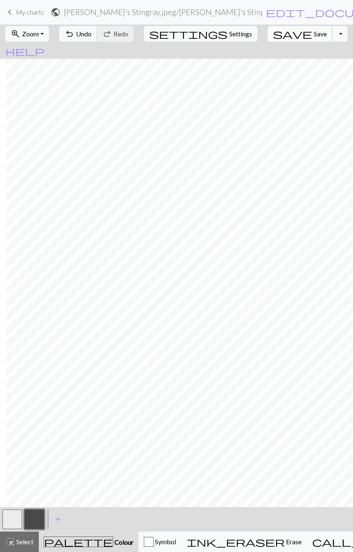
click at [314, 32] on span "Save" at bounding box center [320, 34] width 13 height 8
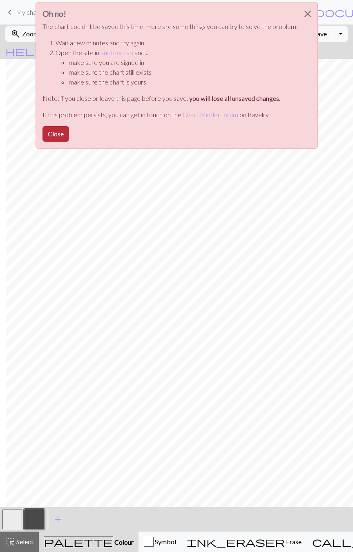
click at [58, 136] on button "Close" at bounding box center [55, 134] width 27 height 16
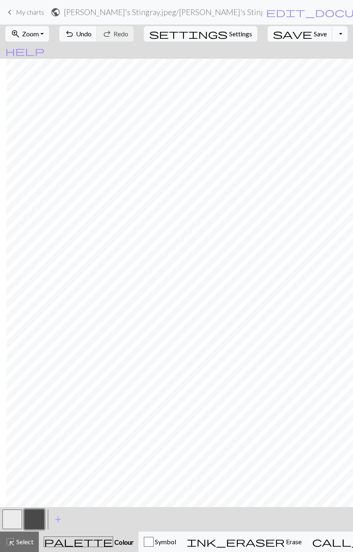
click at [332, 33] on button "Toggle Dropdown" at bounding box center [340, 34] width 16 height 16
click at [281, 50] on button "file_copy Save a copy" at bounding box center [280, 51] width 135 height 13
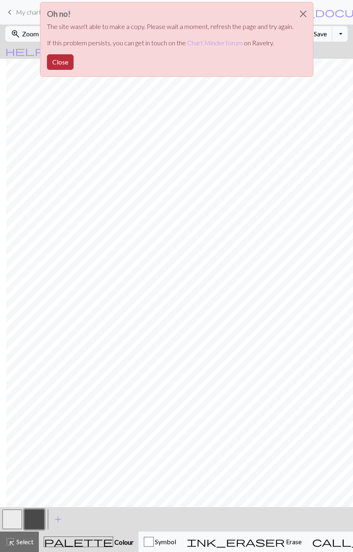
click at [64, 60] on button "Close" at bounding box center [60, 62] width 27 height 16
